Goal: Information Seeking & Learning: Compare options

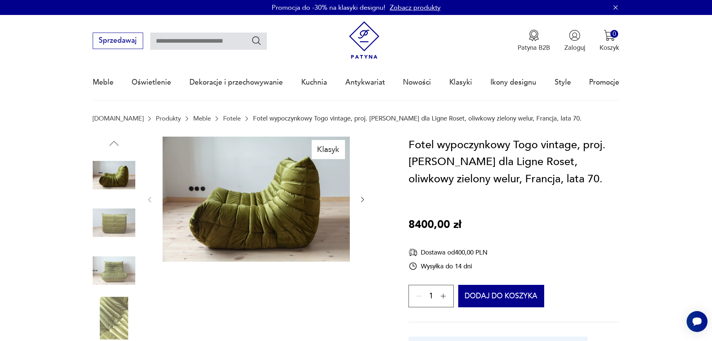
click at [364, 200] on icon "button" at bounding box center [362, 199] width 7 height 7
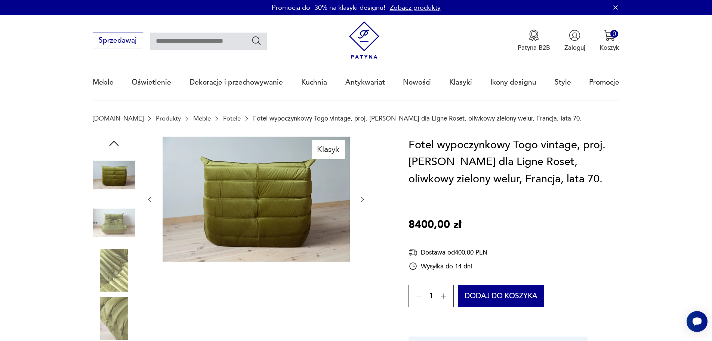
click at [364, 200] on icon "button" at bounding box center [362, 199] width 7 height 7
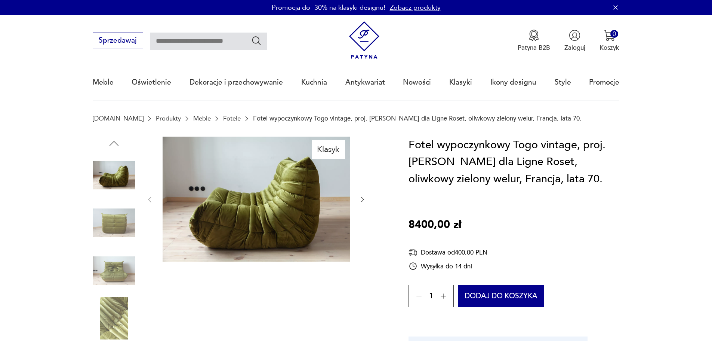
click at [363, 296] on div "Klasyk" at bounding box center [256, 246] width 221 height 221
